Goal: Task Accomplishment & Management: Manage account settings

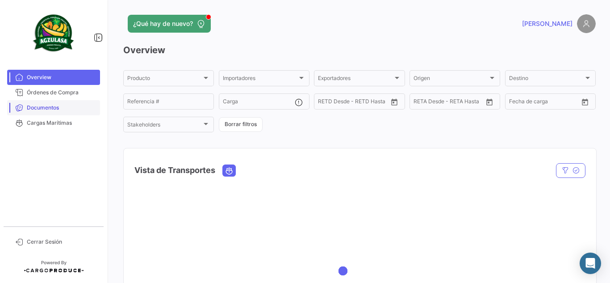
click at [46, 109] on span "Documentos" at bounding box center [62, 108] width 70 height 8
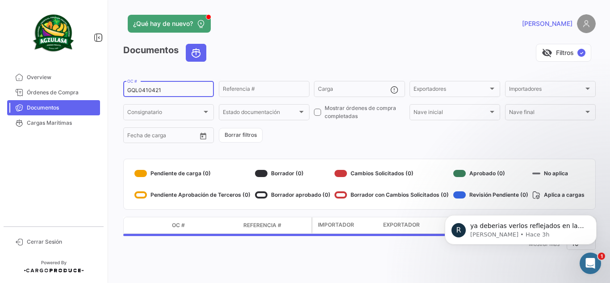
click at [181, 90] on input "GQL0410421" at bounding box center [168, 90] width 83 height 6
paste input "UNIECPBO25320035"
type input "UNIECPBO25320035"
click at [371, 46] on div "visibility_off Filtros ✓" at bounding box center [405, 53] width 382 height 18
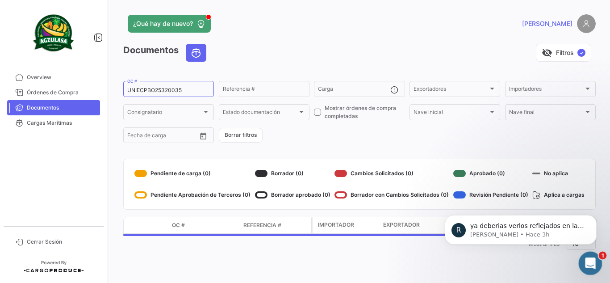
click at [584, 265] on icon "Abrir Intercom Messenger" at bounding box center [589, 262] width 15 height 15
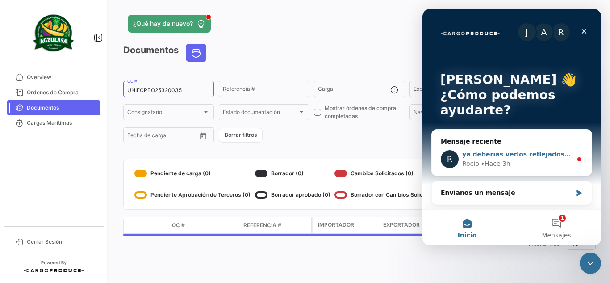
scroll to position [0, 0]
click at [537, 158] on div "ya deberias verlos reflejados en la plataforma" at bounding box center [517, 153] width 110 height 9
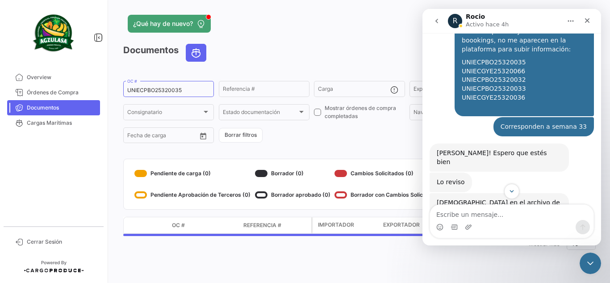
scroll to position [2364, 0]
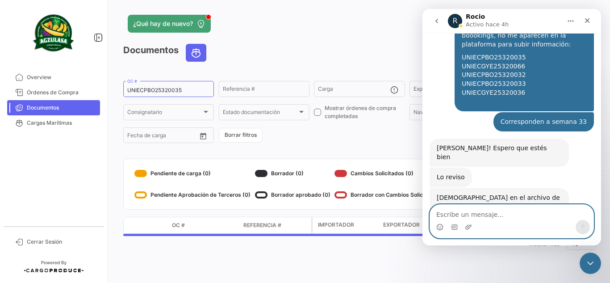
click at [500, 212] on textarea "Escribe un mensaje..." at bounding box center [512, 212] width 164 height 15
type textarea "Buenas tardes [PERSON_NAME], oki ya reviso"
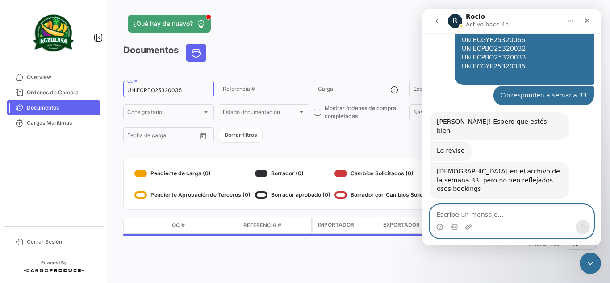
click at [531, 214] on textarea "Escribe un mensaje..." at bounding box center [512, 212] width 164 height 15
type textarea "No se preocupe jeje"
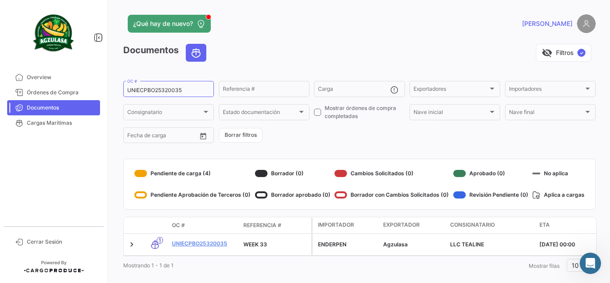
scroll to position [2411, 0]
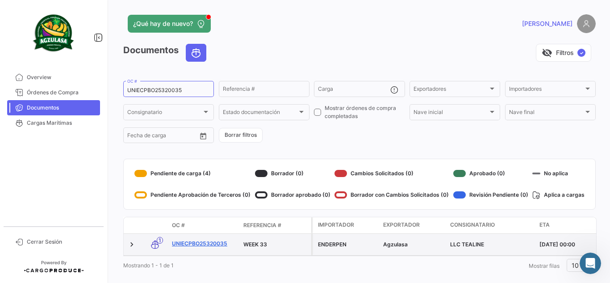
click at [222, 244] on link "UNIECPBO25320035" at bounding box center [204, 243] width 64 height 8
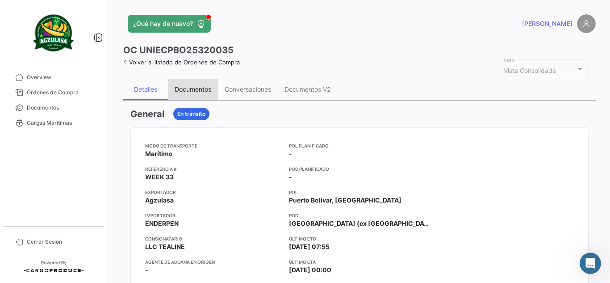
click at [195, 97] on div "Documentos" at bounding box center [193, 89] width 50 height 21
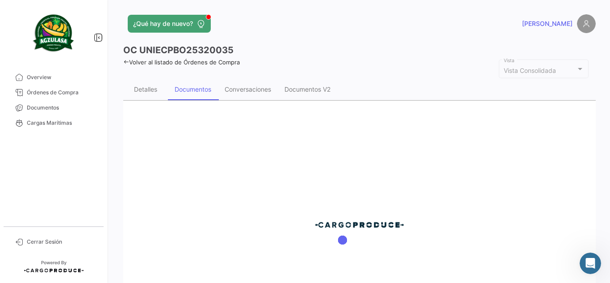
click at [335, 46] on div "OC UNIECPBO25320035" at bounding box center [359, 50] width 473 height 13
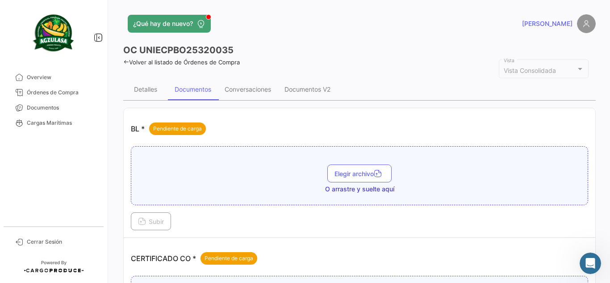
click at [361, 34] on app-header "¿Qué hay de nuevo? [PERSON_NAME]" at bounding box center [359, 28] width 473 height 29
click at [352, 169] on button "Elegir archivo" at bounding box center [359, 173] width 64 height 18
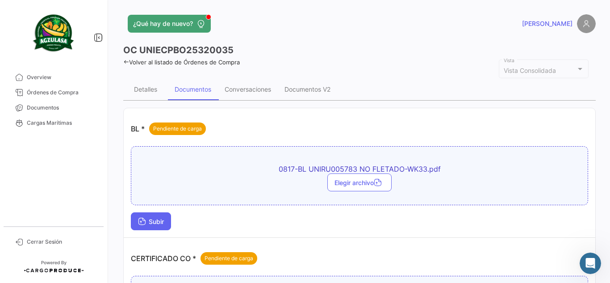
click at [138, 224] on button "Subir" at bounding box center [151, 221] width 40 height 18
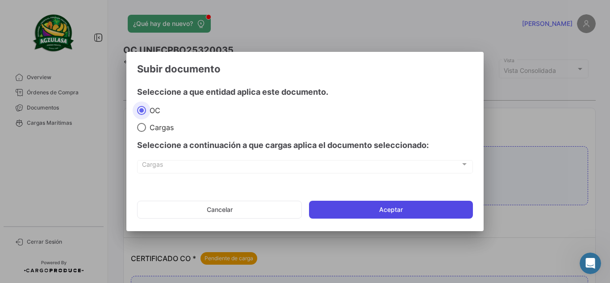
click at [346, 208] on button "Aceptar" at bounding box center [391, 210] width 164 height 18
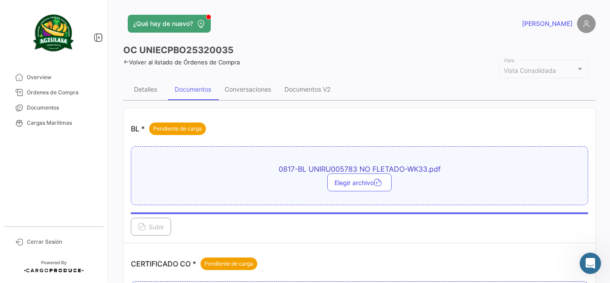
click at [318, 37] on app-header "¿Qué hay de nuevo? [PERSON_NAME]" at bounding box center [359, 28] width 473 height 29
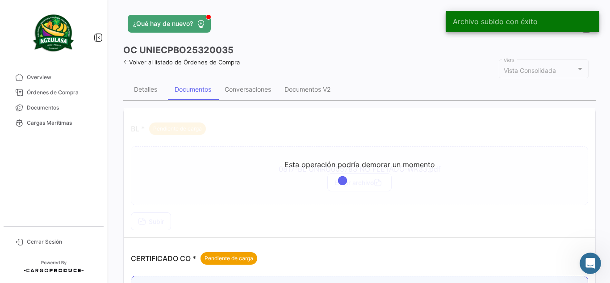
click at [318, 31] on div "¿Qué hay de nuevo?" at bounding box center [253, 24] width 260 height 18
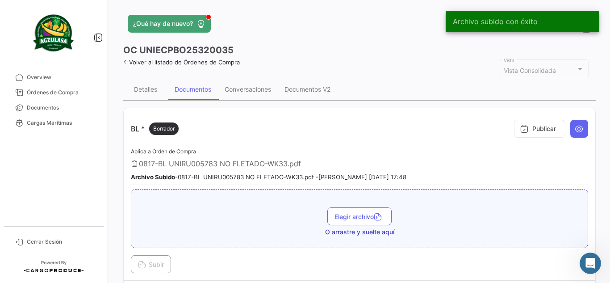
click at [520, 138] on div "Publicar" at bounding box center [549, 128] width 78 height 27
click at [521, 128] on icon at bounding box center [524, 128] width 9 height 9
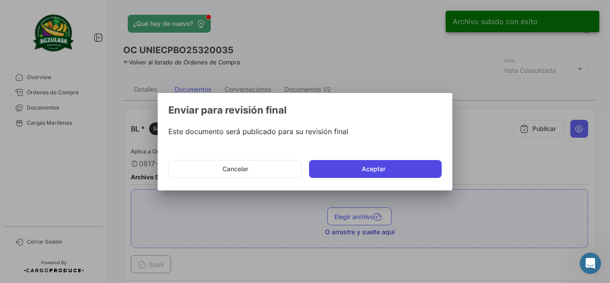
click at [381, 172] on button "Aceptar" at bounding box center [375, 169] width 133 height 18
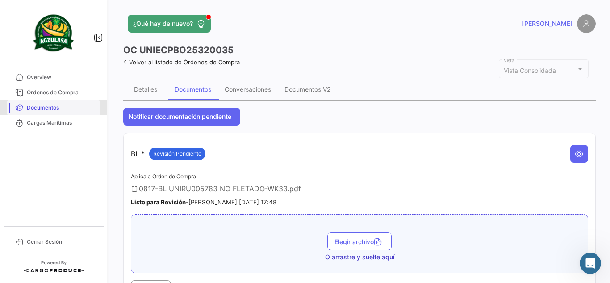
click at [74, 110] on span "Documentos" at bounding box center [62, 108] width 70 height 8
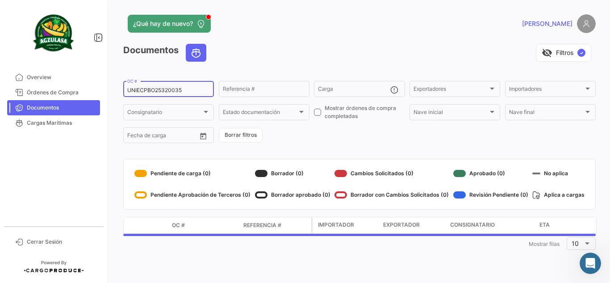
click at [196, 88] on input "UNIECPBO25320035" at bounding box center [168, 90] width 83 height 6
paste input "2"
type input "UNIECPBO25320032"
click at [279, 26] on div "¿Qué hay de nuevo?" at bounding box center [253, 24] width 260 height 18
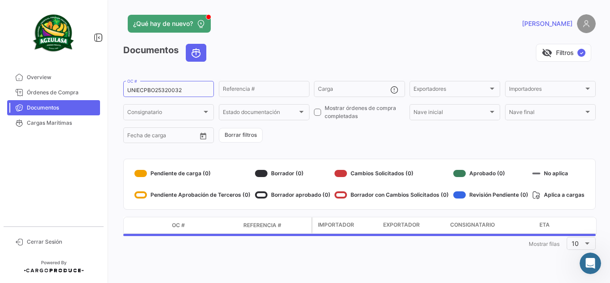
click at [319, 50] on div "visibility_off Filtros ✓" at bounding box center [405, 53] width 382 height 18
click at [404, 25] on div "[PERSON_NAME]" at bounding box center [489, 23] width 213 height 19
click at [271, 50] on div "visibility_off Filtros ✓" at bounding box center [405, 53] width 382 height 18
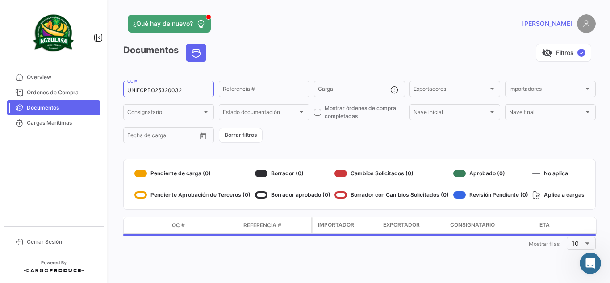
click at [273, 51] on div "visibility_off Filtros ✓" at bounding box center [405, 53] width 382 height 18
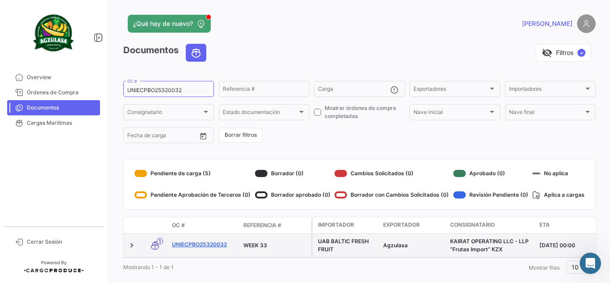
click at [203, 245] on link "UNIECPBO25320032" at bounding box center [204, 244] width 64 height 8
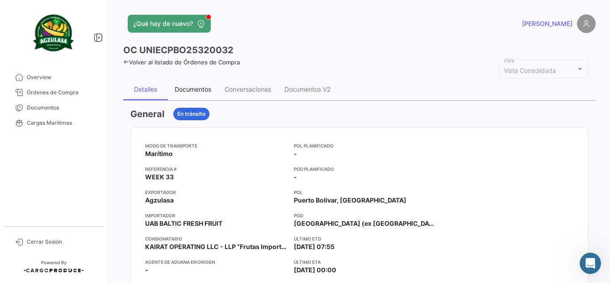
click at [189, 89] on div "Documentos" at bounding box center [193, 89] width 37 height 8
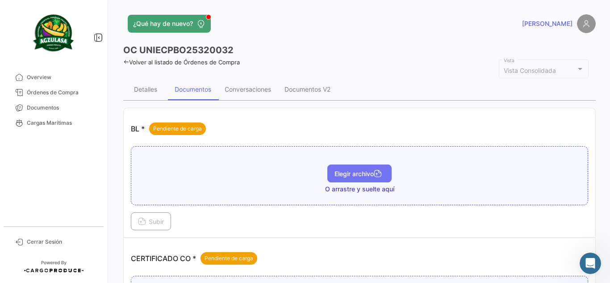
click at [364, 172] on span "Elegir archivo" at bounding box center [360, 174] width 50 height 8
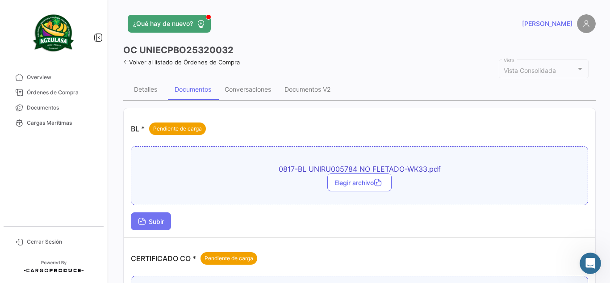
click at [156, 221] on span "Subir" at bounding box center [151, 222] width 26 height 8
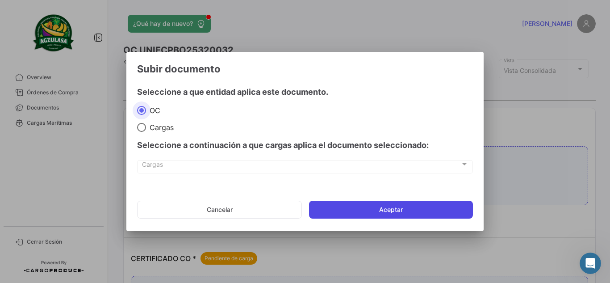
click at [352, 206] on button "Aceptar" at bounding box center [391, 210] width 164 height 18
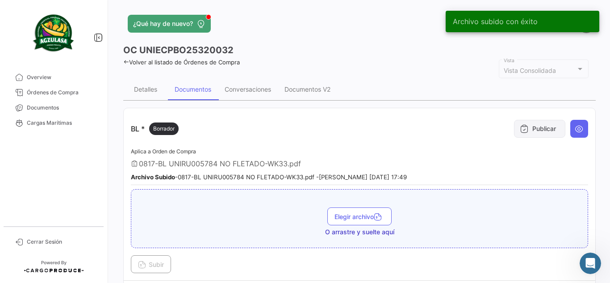
click at [537, 130] on button "Publicar" at bounding box center [539, 129] width 51 height 18
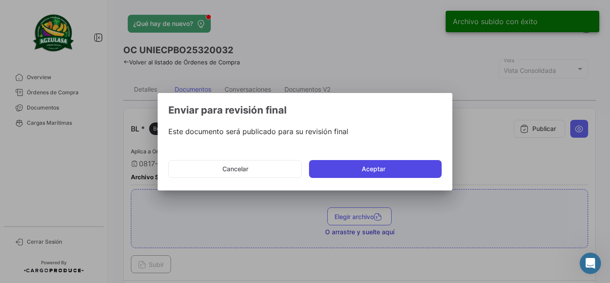
click at [332, 168] on button "Aceptar" at bounding box center [375, 169] width 133 height 18
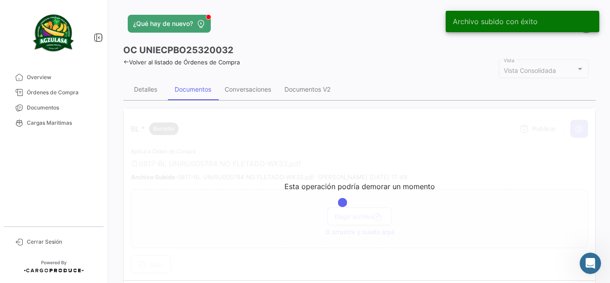
click at [348, 46] on div "OC UNIECPBO25320032" at bounding box center [359, 50] width 473 height 13
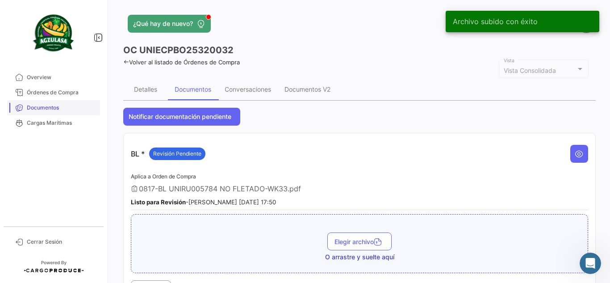
click at [63, 111] on span "Documentos" at bounding box center [62, 108] width 70 height 8
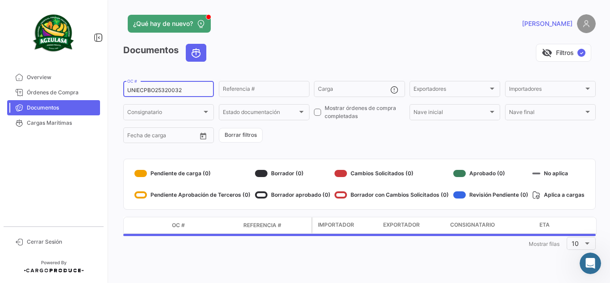
click at [165, 89] on input "UNIECPBO25320032" at bounding box center [168, 90] width 83 height 6
paste input "UNIECPBO25320033"
type input "UNIECPBO25320033"
click at [269, 57] on div "visibility_off Filtros ✓" at bounding box center [405, 53] width 382 height 18
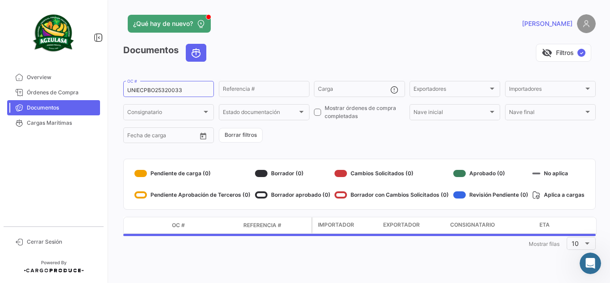
click at [399, 37] on app-header "¿Qué hay de nuevo? [PERSON_NAME]" at bounding box center [359, 28] width 473 height 29
click at [379, 45] on div "visibility_off Filtros ✓" at bounding box center [405, 53] width 382 height 18
click at [344, 40] on app-header "¿Qué hay de nuevo? [PERSON_NAME]" at bounding box center [359, 28] width 473 height 29
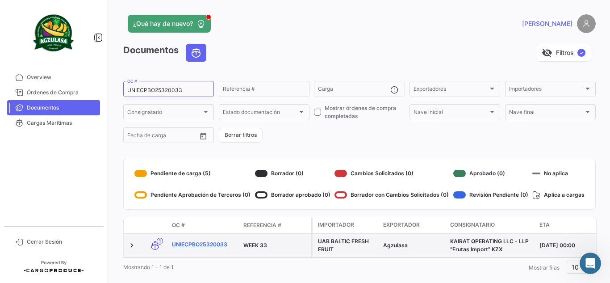
click at [202, 244] on link "UNIECPBO25320033" at bounding box center [204, 244] width 64 height 8
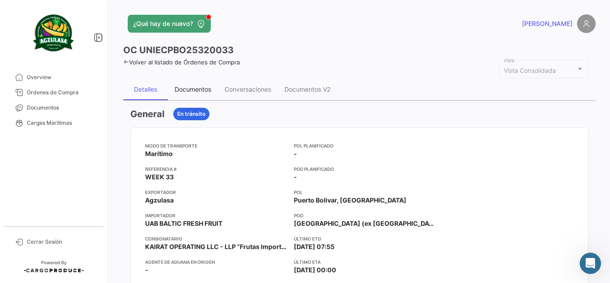
click at [201, 87] on div "Documentos" at bounding box center [193, 89] width 37 height 8
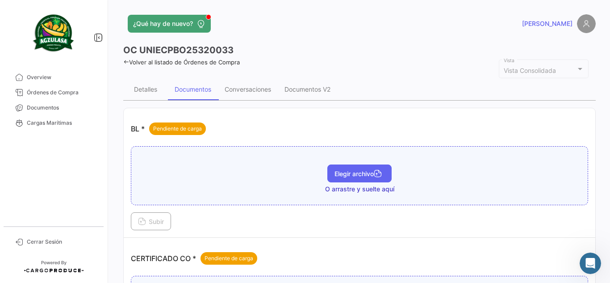
click at [344, 171] on span "Elegir archivo" at bounding box center [360, 174] width 50 height 8
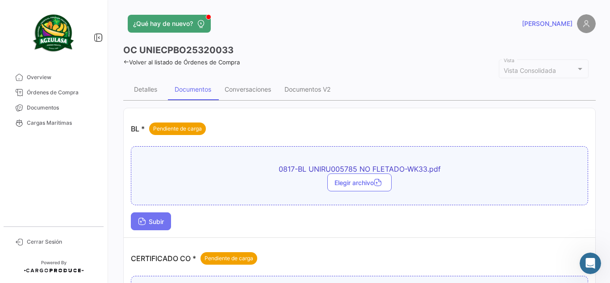
click at [152, 218] on span "Subir" at bounding box center [151, 222] width 26 height 8
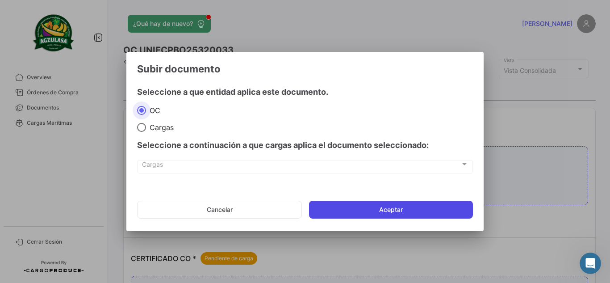
click at [380, 213] on button "Aceptar" at bounding box center [391, 210] width 164 height 18
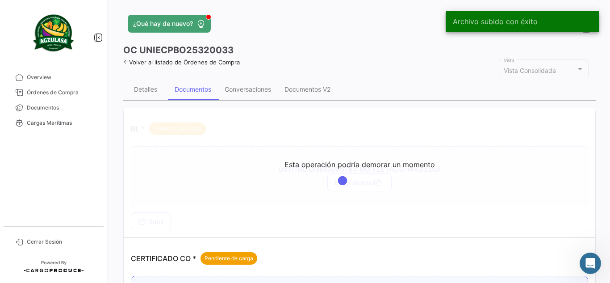
click at [372, 50] on div "OC UNIECPBO25320033" at bounding box center [359, 50] width 473 height 13
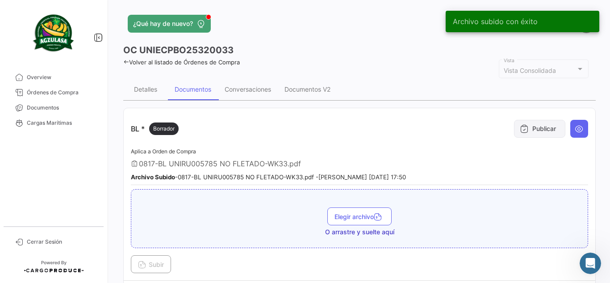
click at [540, 130] on button "Publicar" at bounding box center [539, 129] width 51 height 18
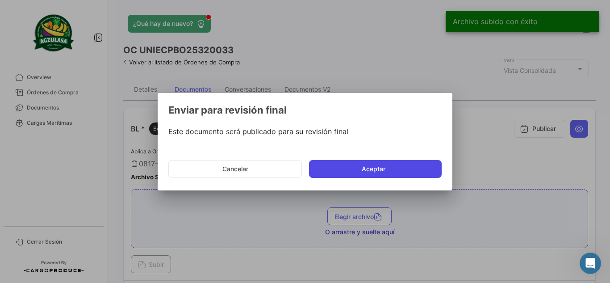
click at [339, 166] on button "Aceptar" at bounding box center [375, 169] width 133 height 18
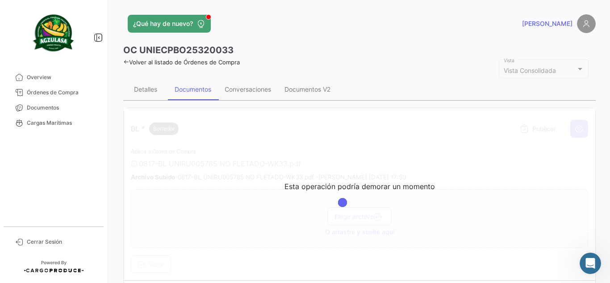
click at [307, 28] on div "¿Qué hay de nuevo?" at bounding box center [253, 24] width 260 height 18
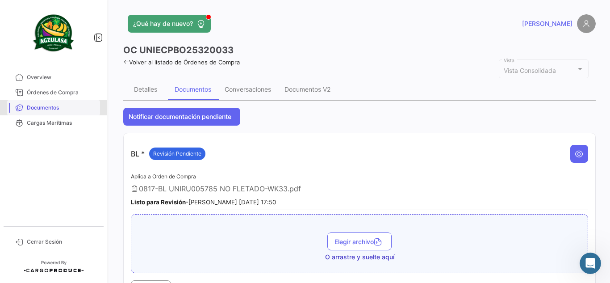
click at [73, 107] on span "Documentos" at bounding box center [62, 108] width 70 height 8
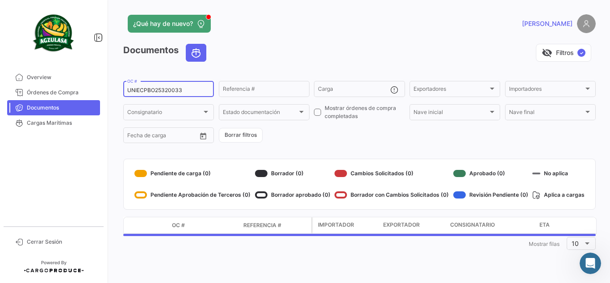
click at [169, 91] on input "UNIECPBO25320033" at bounding box center [168, 90] width 83 height 6
paste input "UNIECGYE25320036"
type input "UNIECGYE25320036"
click at [316, 25] on div "¿Qué hay de nuevo?" at bounding box center [253, 24] width 260 height 18
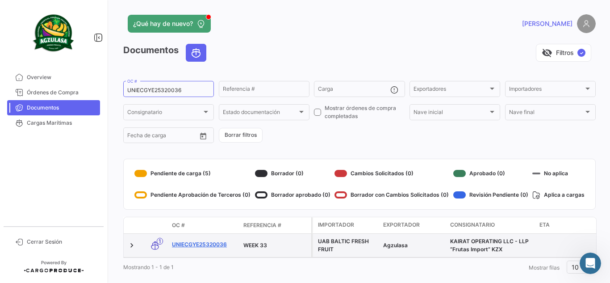
click at [209, 244] on link "UNIECGYE25320036" at bounding box center [204, 244] width 64 height 8
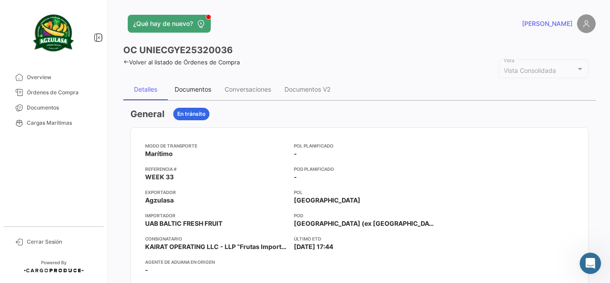
click at [200, 88] on div "Documentos" at bounding box center [193, 89] width 37 height 8
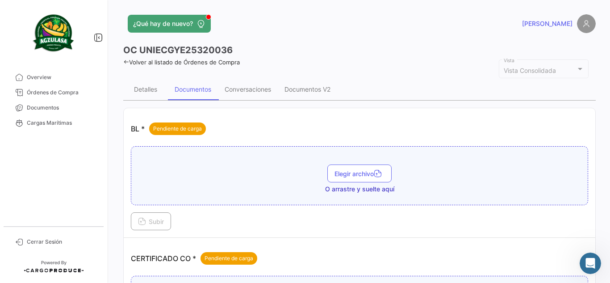
click at [307, 51] on div "OC UNIECGYE25320036" at bounding box center [359, 50] width 473 height 13
click at [374, 173] on icon "button" at bounding box center [378, 174] width 8 height 8
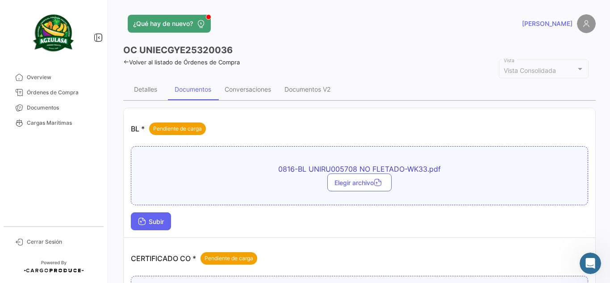
click at [151, 219] on span "Subir" at bounding box center [151, 222] width 26 height 8
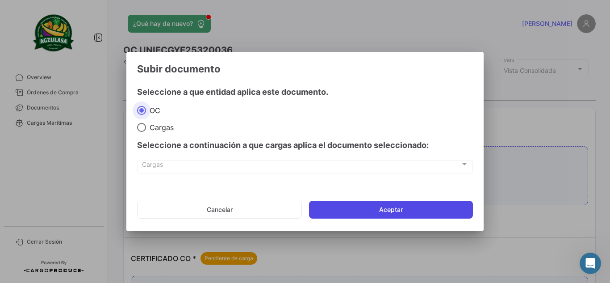
click at [333, 214] on button "Aceptar" at bounding box center [391, 210] width 164 height 18
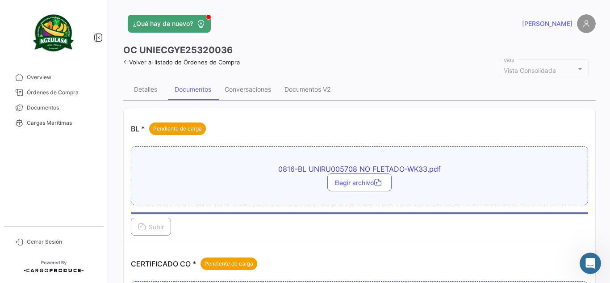
click at [379, 48] on div "OC UNIECGYE25320036" at bounding box center [359, 50] width 473 height 13
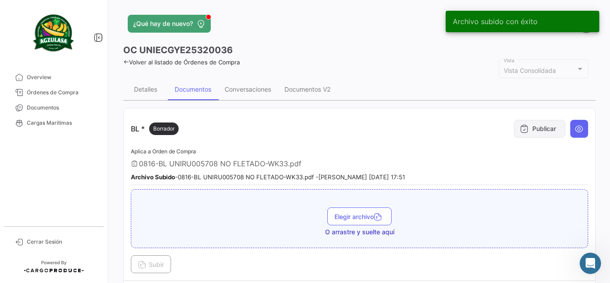
click at [543, 130] on button "Publicar" at bounding box center [539, 129] width 51 height 18
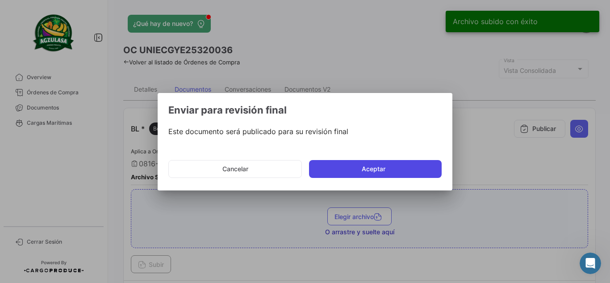
click at [345, 168] on button "Aceptar" at bounding box center [375, 169] width 133 height 18
